Goal: Task Accomplishment & Management: Manage account settings

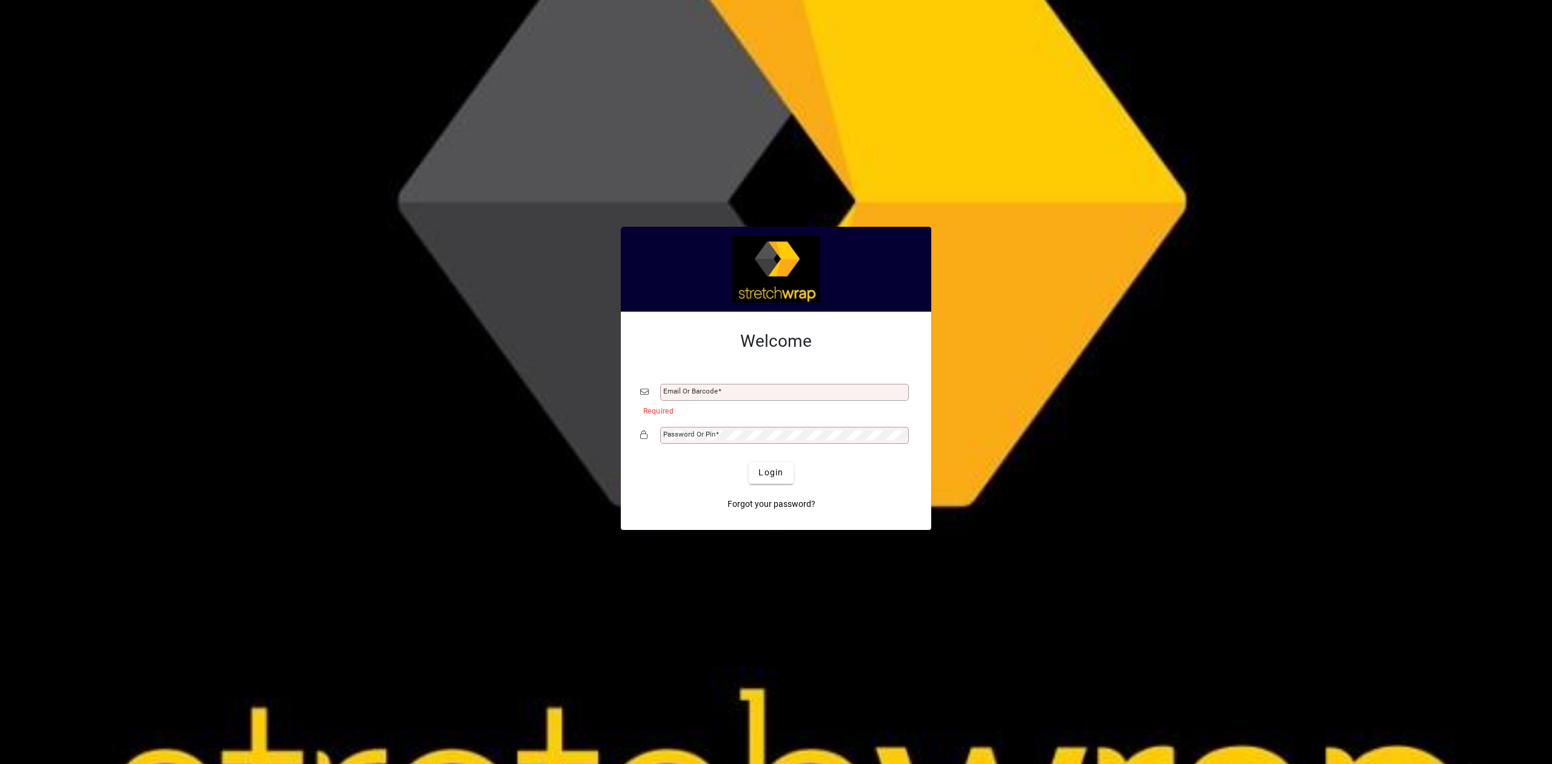
click at [791, 393] on input "Email or Barcode" at bounding box center [785, 392] width 245 height 10
click at [776, 577] on div at bounding box center [776, 382] width 1552 height 764
click at [691, 396] on input "Email or Barcode" at bounding box center [785, 392] width 245 height 10
click at [704, 394] on input "Email or Barcode" at bounding box center [785, 392] width 245 height 10
type input "**********"
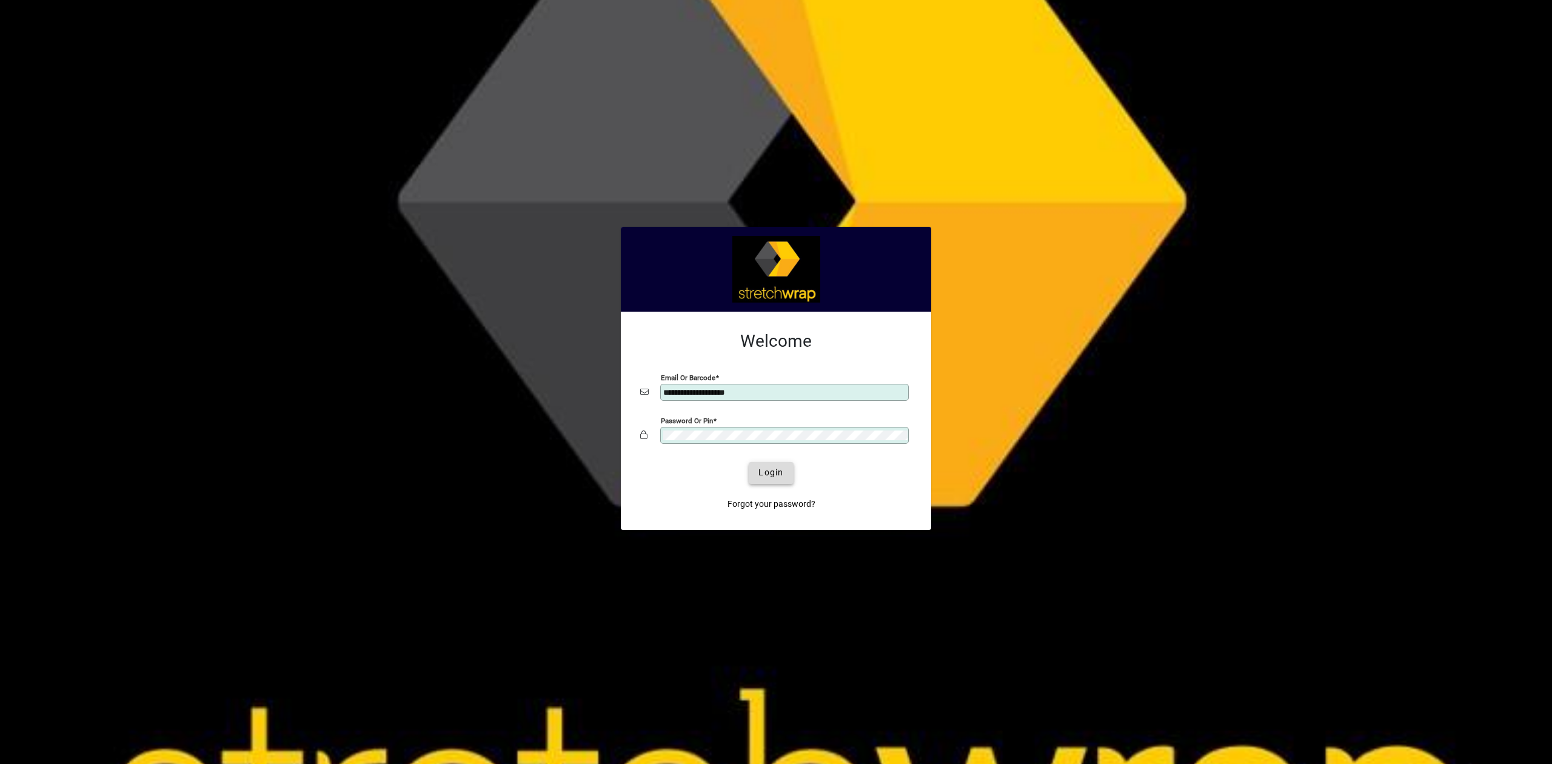
click at [760, 467] on span "Login" at bounding box center [770, 472] width 25 height 13
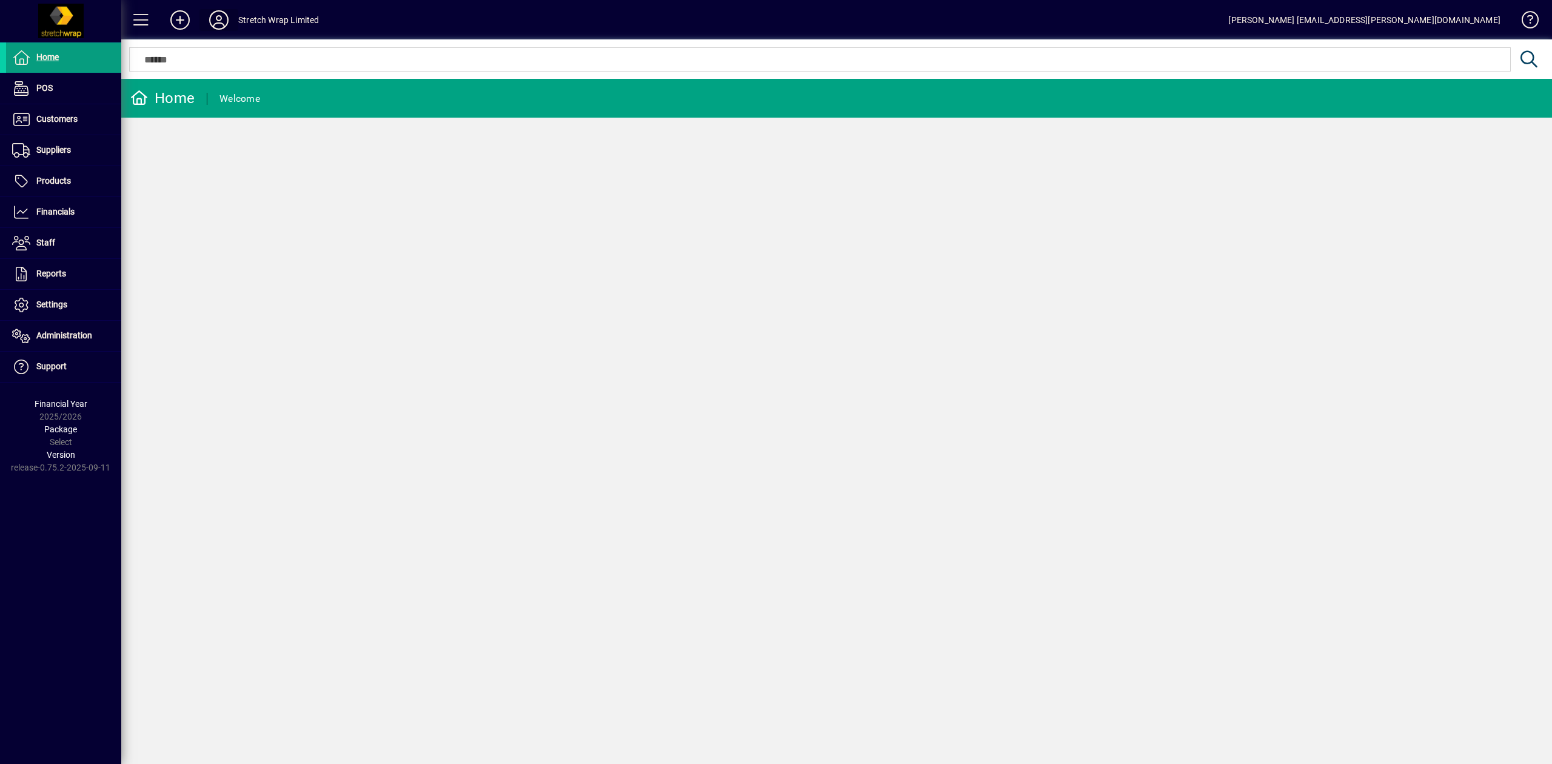
click at [210, 13] on icon at bounding box center [219, 19] width 24 height 19
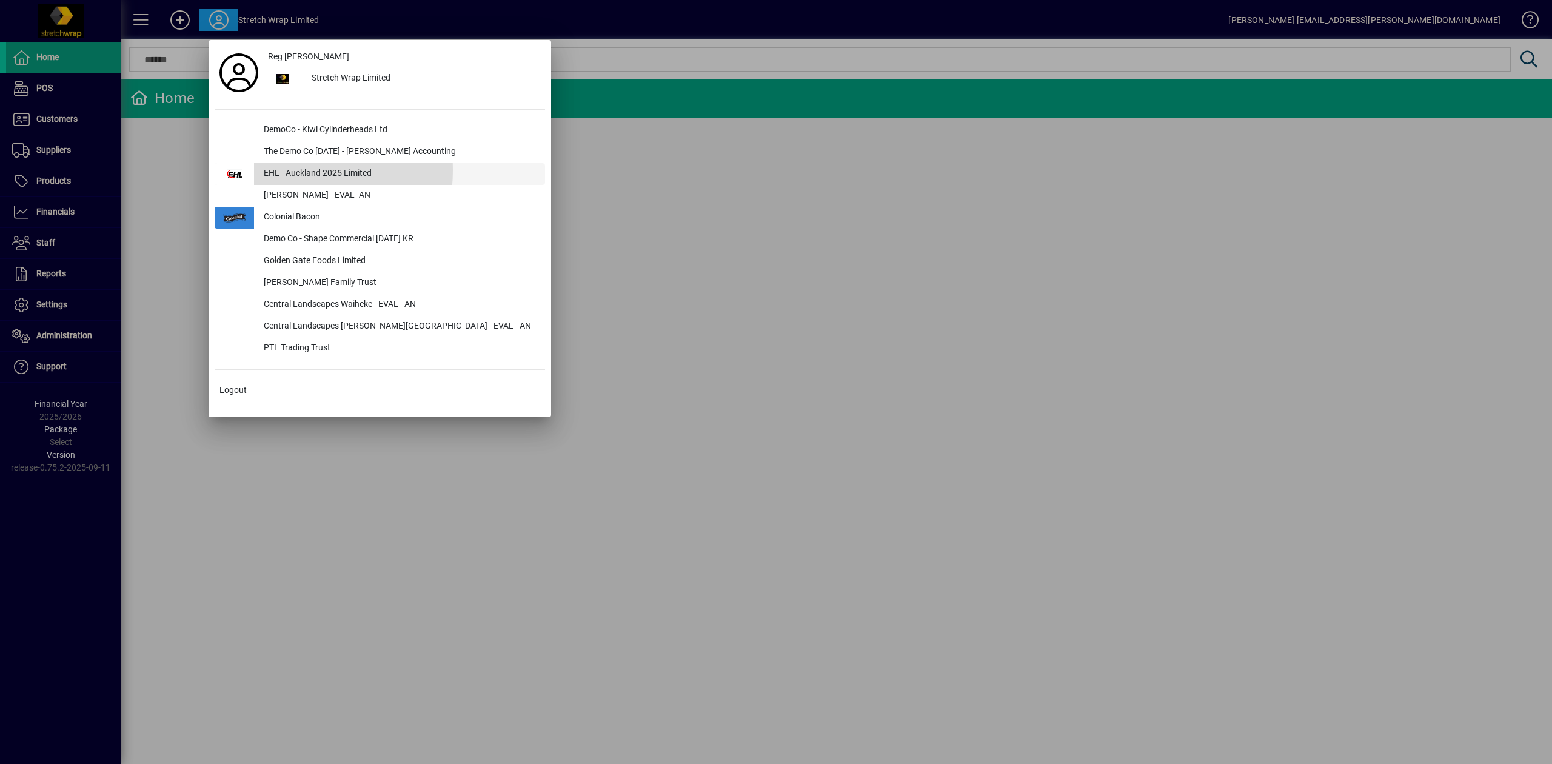
click at [267, 170] on div "EHL - Auckland 2025 Limited" at bounding box center [399, 174] width 291 height 22
